Goal: Browse casually: Explore the website without a specific task or goal

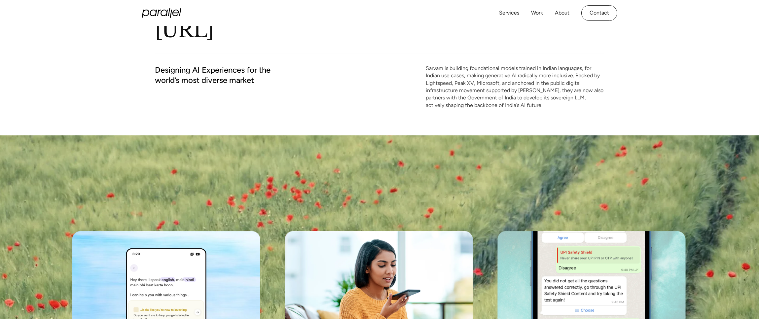
scroll to position [66, 0]
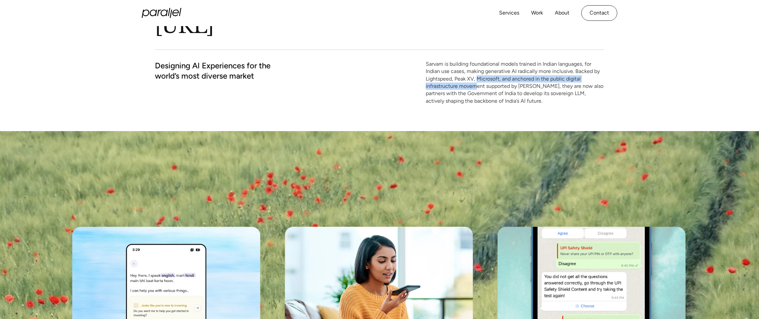
click at [477, 82] on p "Sarvam is building foundational models trained in Indian languages, for Indian …" at bounding box center [515, 82] width 178 height 44
click at [497, 111] on div "[URL] Designing AI Experiences for the world’s most diverse market Sarvam is bu…" at bounding box center [379, 45] width 449 height 171
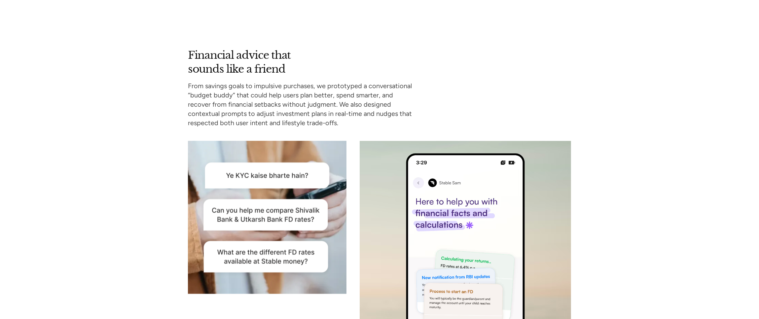
scroll to position [2180, 0]
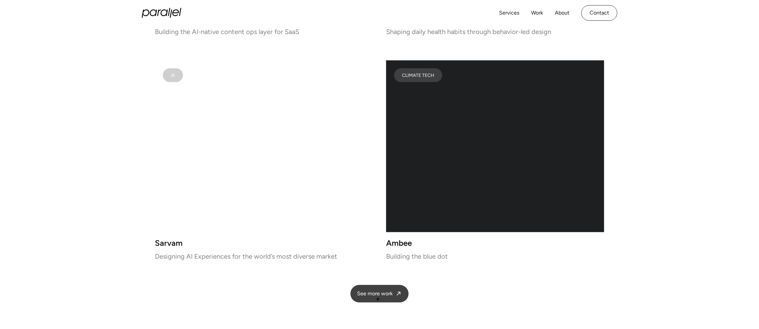
click at [378, 300] on link "See more work" at bounding box center [379, 294] width 58 height 18
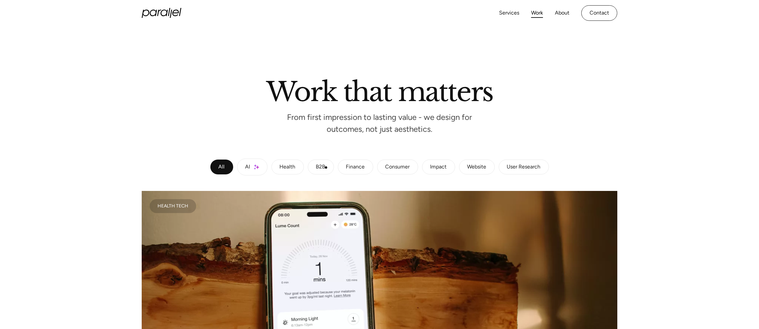
click at [327, 167] on link "B2B" at bounding box center [321, 167] width 26 height 15
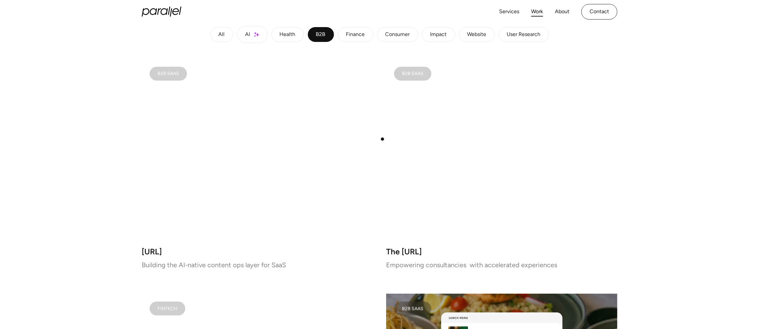
scroll to position [132, 0]
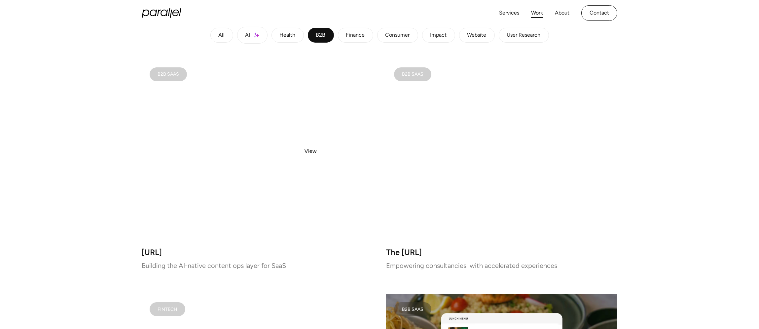
click at [311, 151] on video at bounding box center [257, 150] width 231 height 182
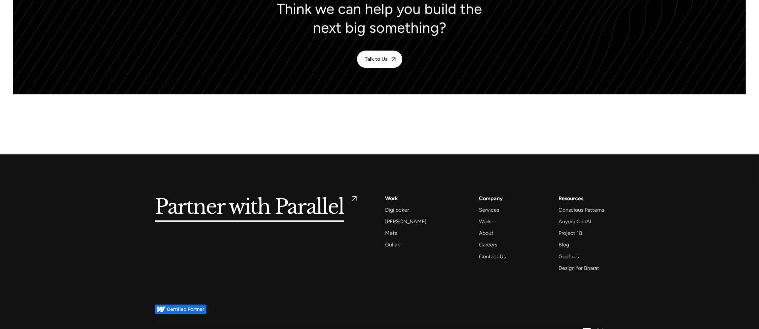
scroll to position [2930, 0]
